Goal: Task Accomplishment & Management: Use online tool/utility

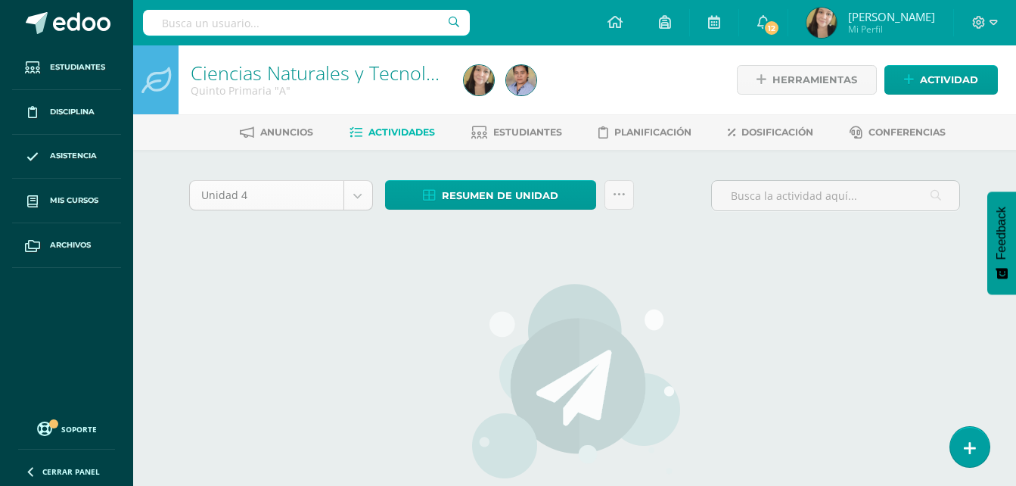
click at [360, 197] on body "Estudiantes Disciplina Asistencia Mis cursos Archivos Soporte Centro de ayuda Ú…" at bounding box center [508, 325] width 1016 height 650
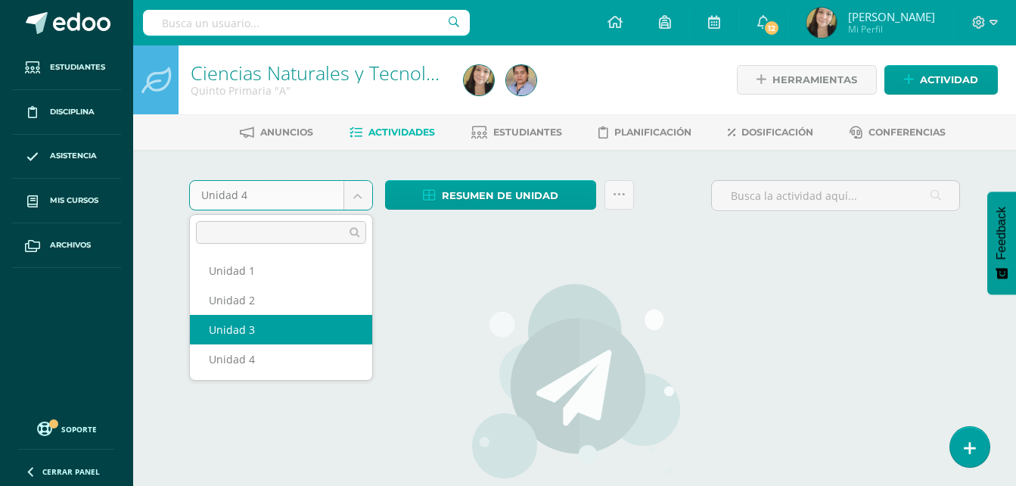
select select "Unidad 3"
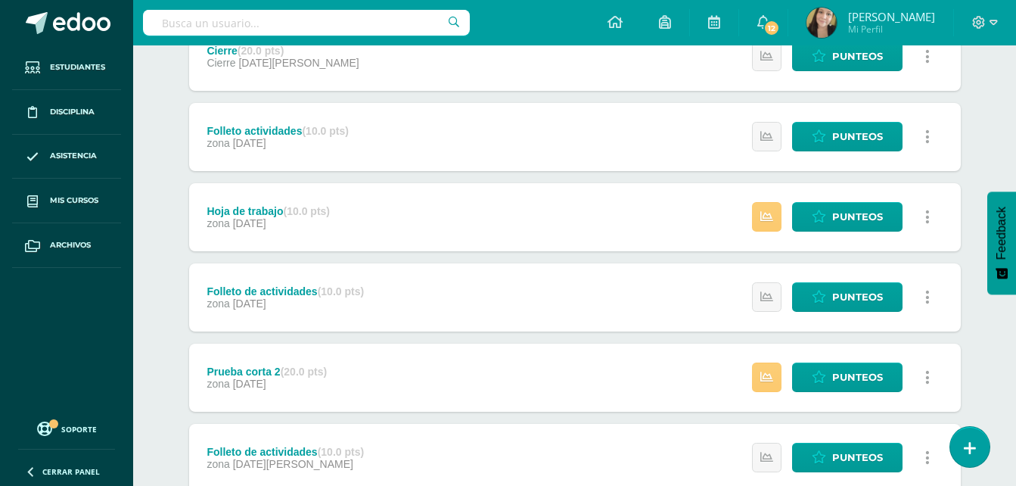
scroll to position [303, 0]
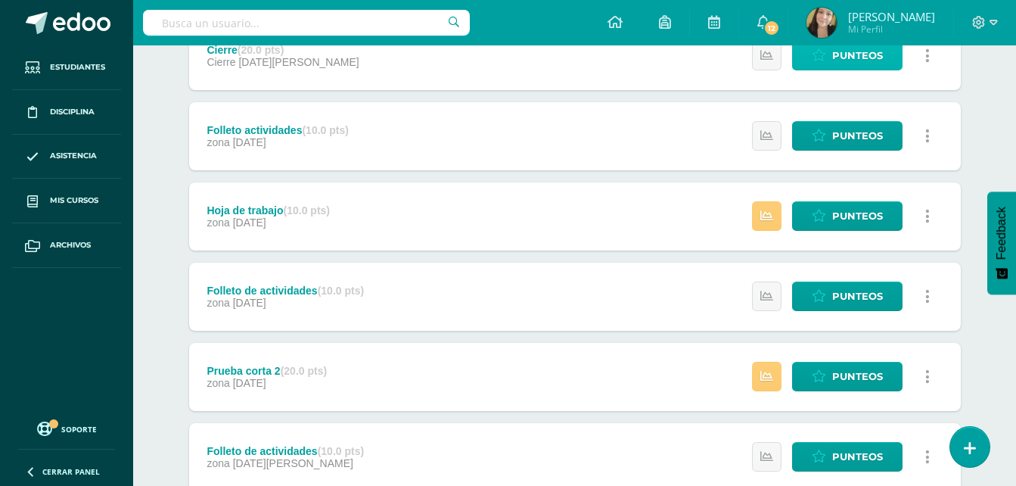
click at [843, 64] on span "Punteos" at bounding box center [857, 56] width 51 height 28
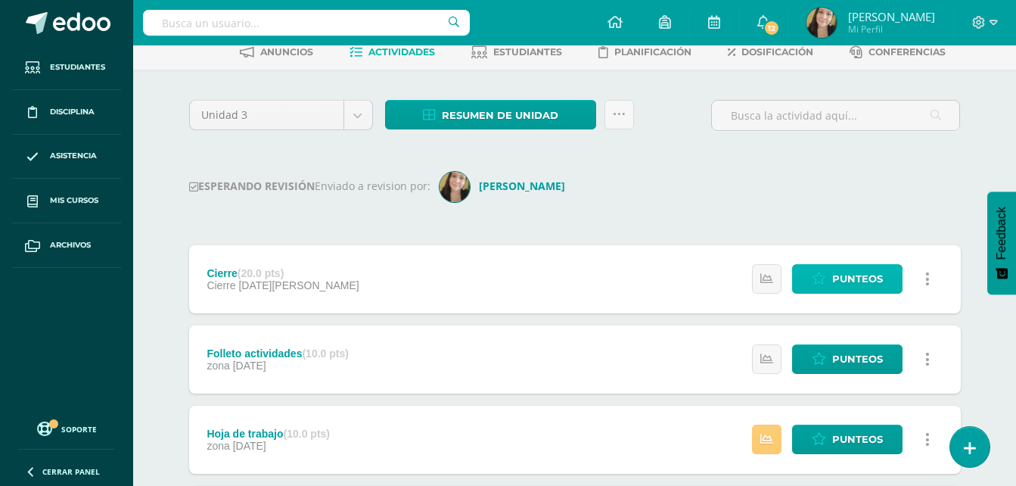
scroll to position [76, 0]
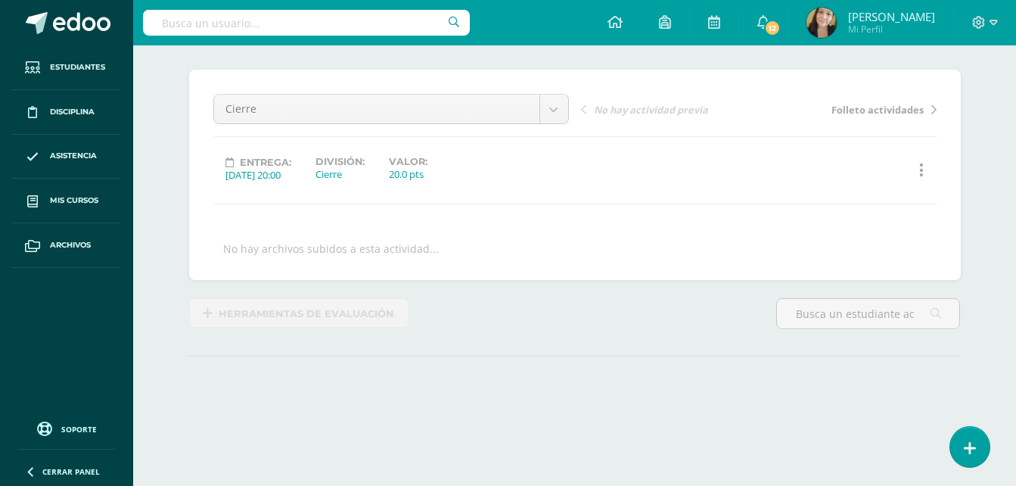
scroll to position [190, 0]
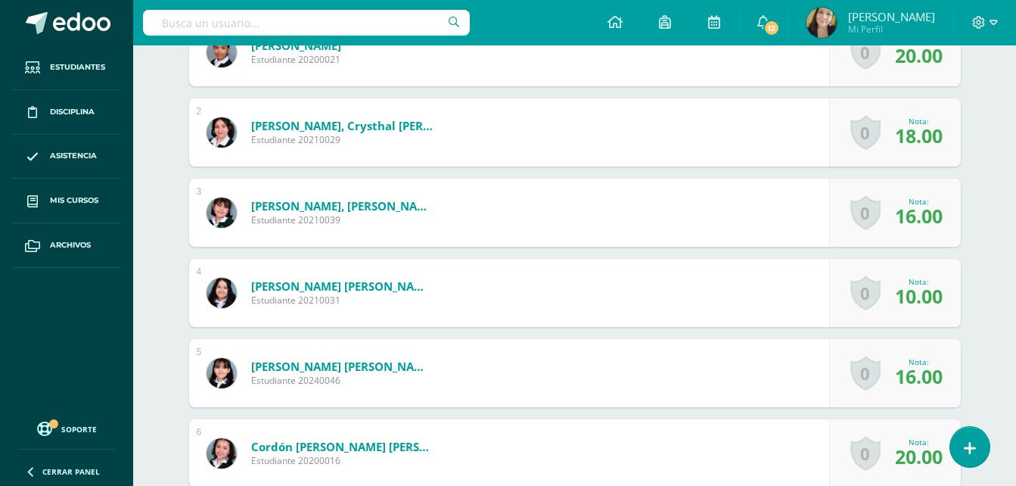
drag, startPoint x: 917, startPoint y: 160, endPoint x: 933, endPoint y: 125, distance: 38.3
click at [918, 159] on div "0 [GEOGRAPHIC_DATA] Logros obtenidos Aún no hay logros agregados Nota: 18.00" at bounding box center [895, 132] width 132 height 68
click at [933, 125] on span "18.00" at bounding box center [919, 135] width 48 height 26
click at [921, 135] on span "18.00" at bounding box center [919, 135] width 48 height 26
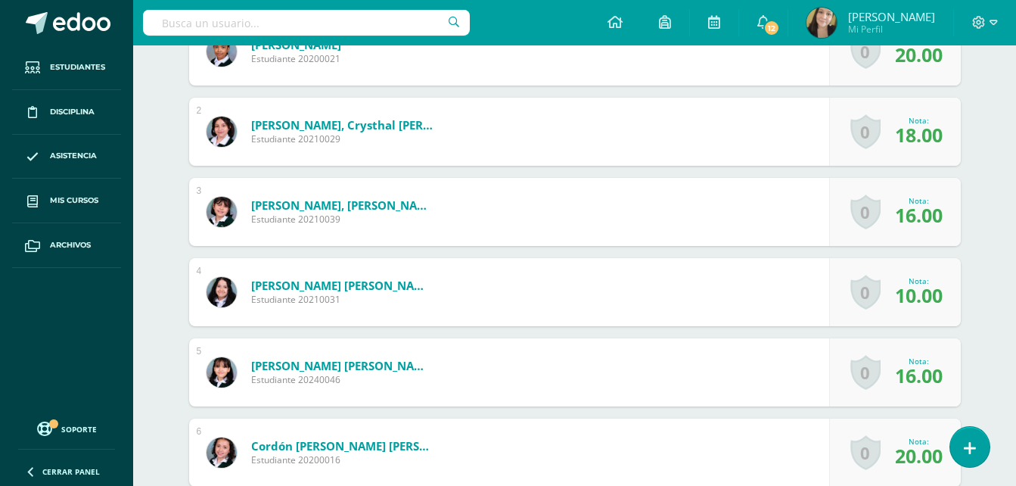
click at [924, 137] on span "18.00" at bounding box center [919, 135] width 48 height 26
click at [936, 222] on span "16.00" at bounding box center [919, 215] width 48 height 26
click at [931, 216] on span "16.00" at bounding box center [919, 215] width 48 height 26
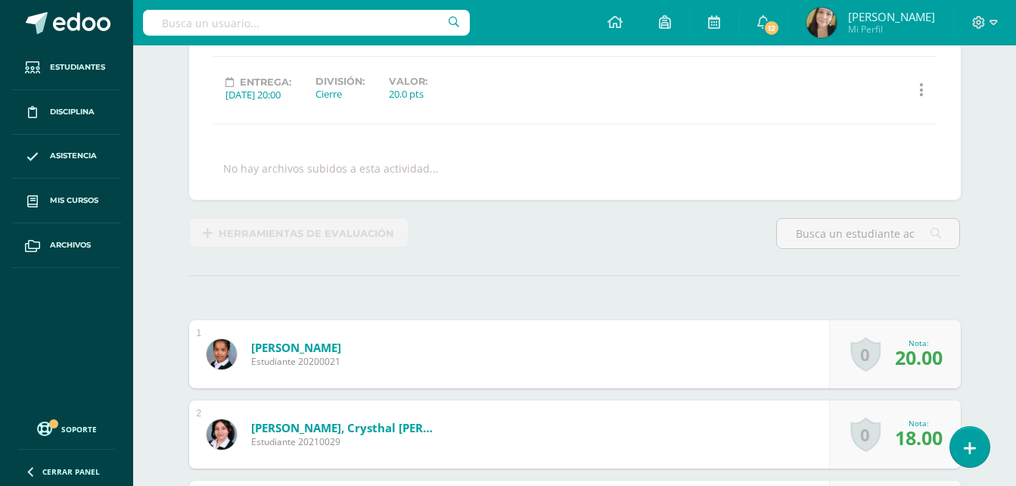
scroll to position [0, 0]
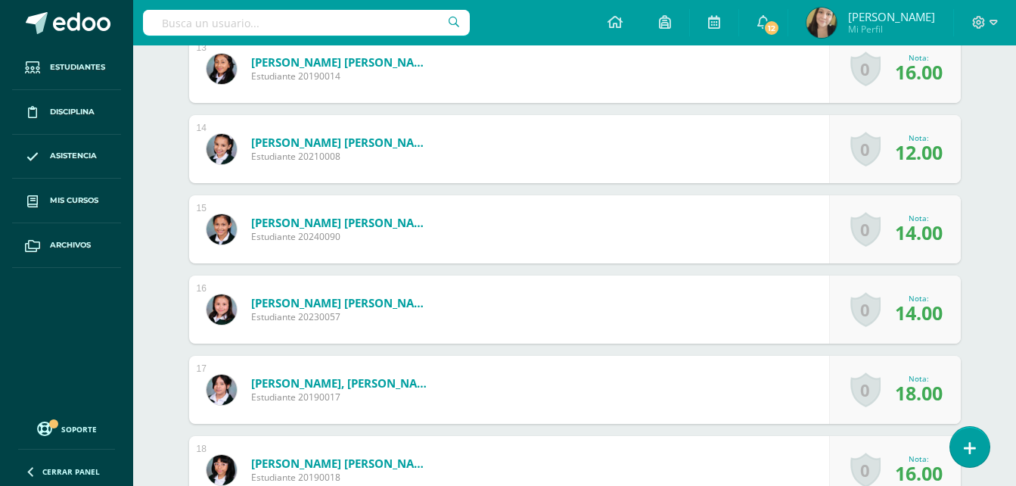
click at [924, 262] on div "0 [GEOGRAPHIC_DATA] Logros obtenidos Aún no hay logros agregados Nota: 14.00" at bounding box center [895, 229] width 132 height 68
click at [924, 294] on div "Nota:" at bounding box center [919, 297] width 48 height 11
click at [924, 300] on span "14.00" at bounding box center [919, 312] width 48 height 26
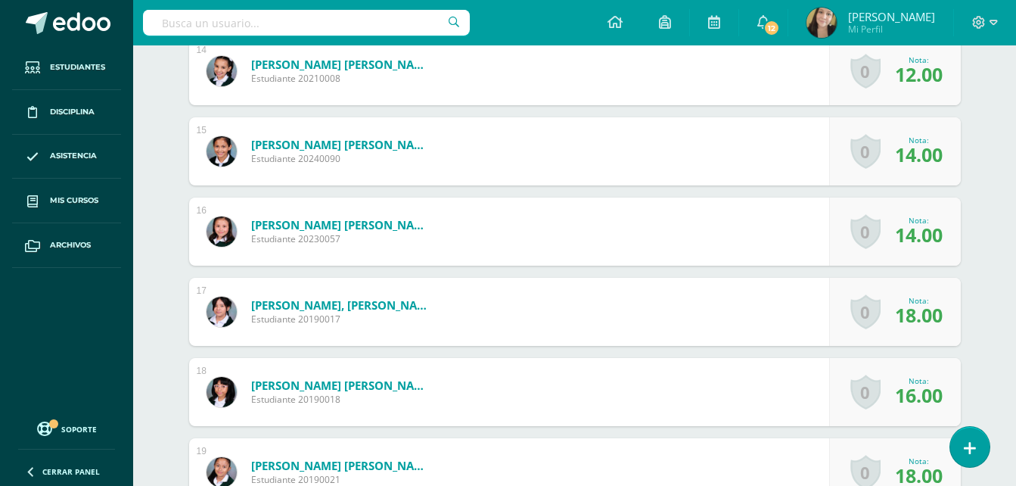
scroll to position [1666, 0]
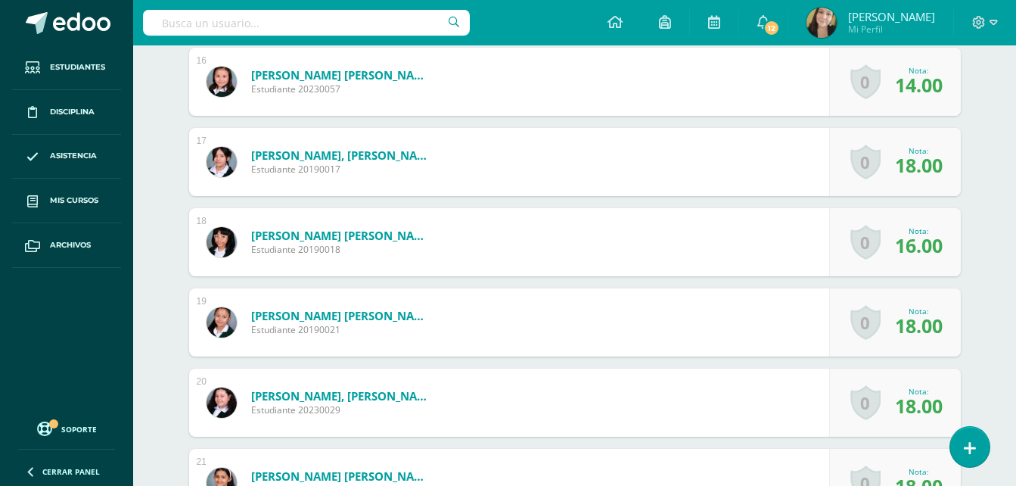
click at [935, 320] on span "18.00" at bounding box center [919, 325] width 48 height 26
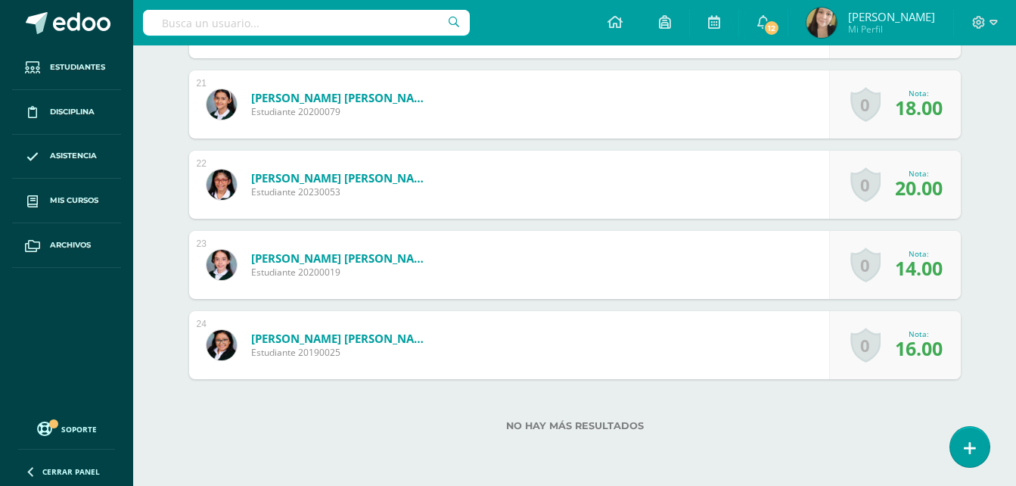
click at [926, 282] on div "0 [GEOGRAPHIC_DATA] Logros obtenidos Aún no hay logros agregados Nota: 14.00" at bounding box center [895, 265] width 132 height 68
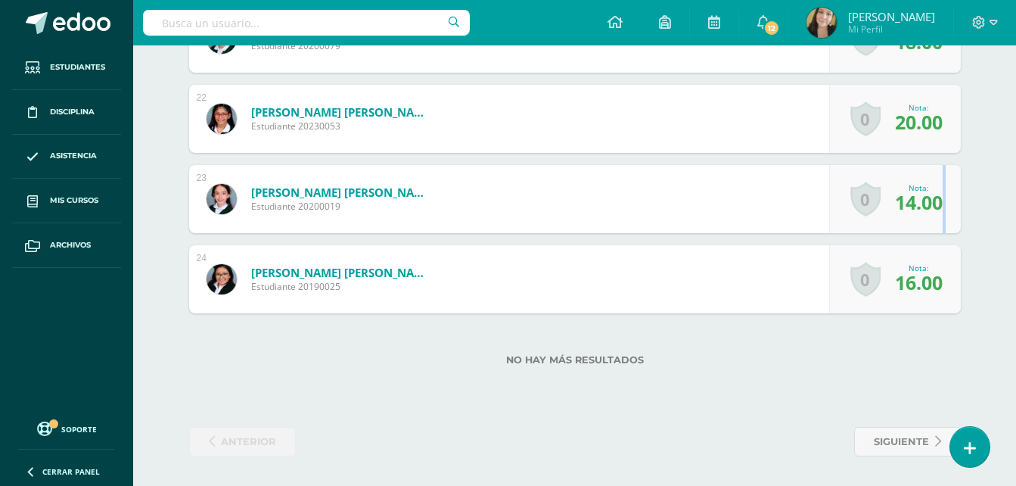
scroll to position [2111, 0]
click at [927, 287] on span "16.00" at bounding box center [919, 282] width 48 height 26
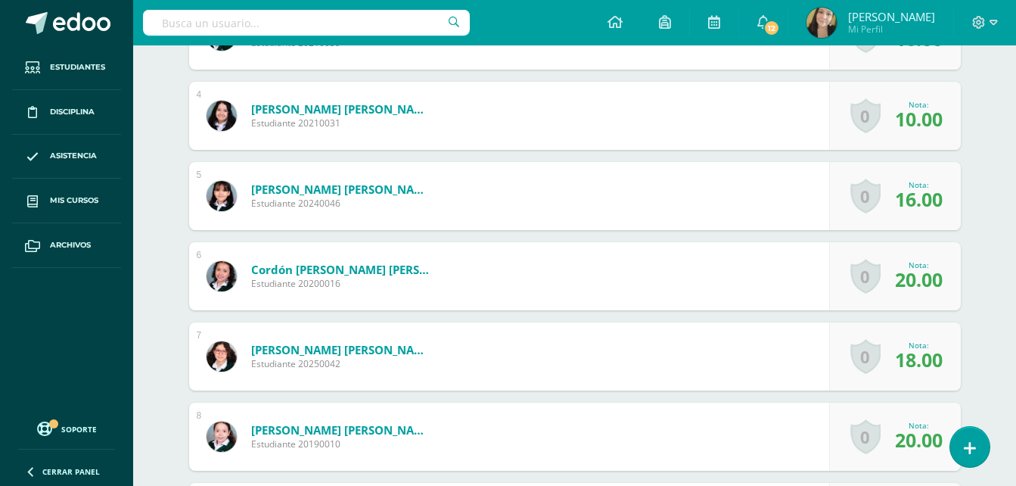
scroll to position [446, 0]
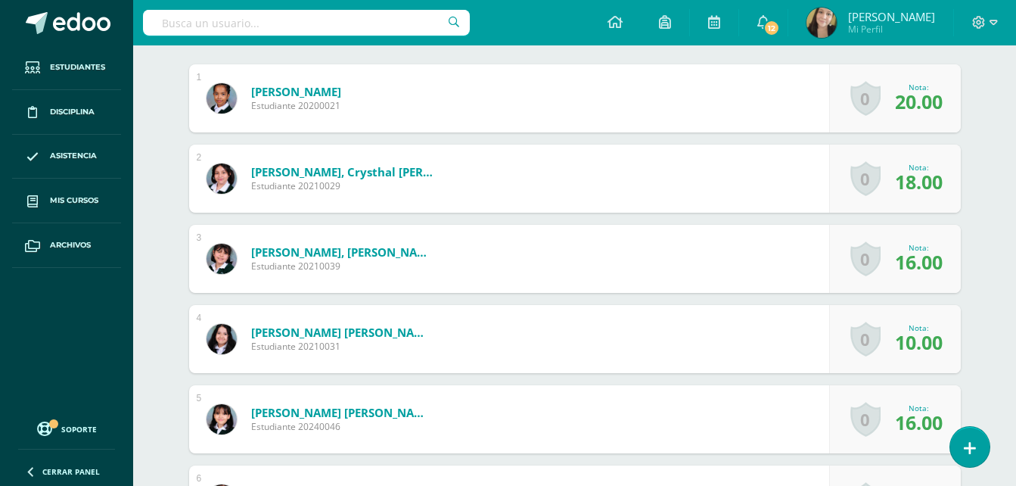
click at [925, 106] on span "20.00" at bounding box center [919, 102] width 48 height 26
click at [921, 247] on div "Nota:" at bounding box center [919, 247] width 48 height 11
click at [919, 250] on span "16.00" at bounding box center [919, 262] width 48 height 26
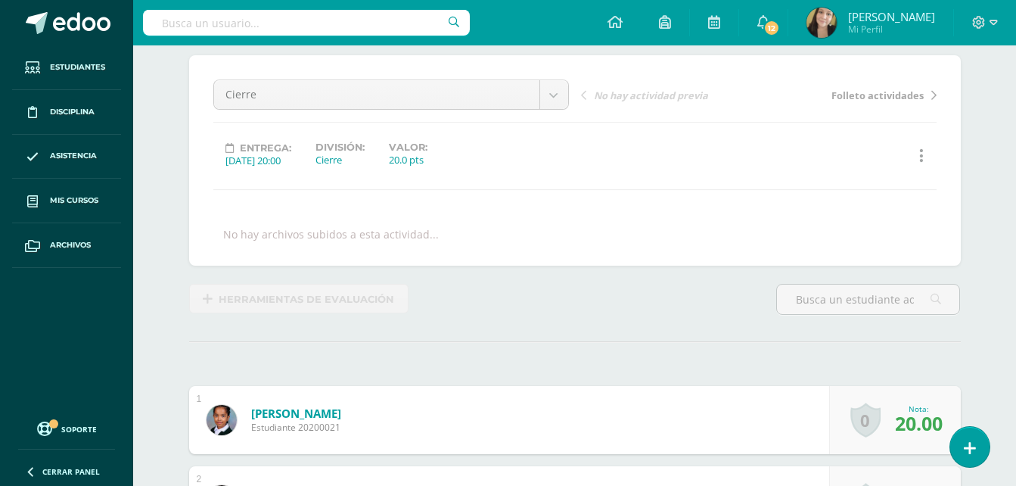
scroll to position [0, 0]
